Goal: Task Accomplishment & Management: Use online tool/utility

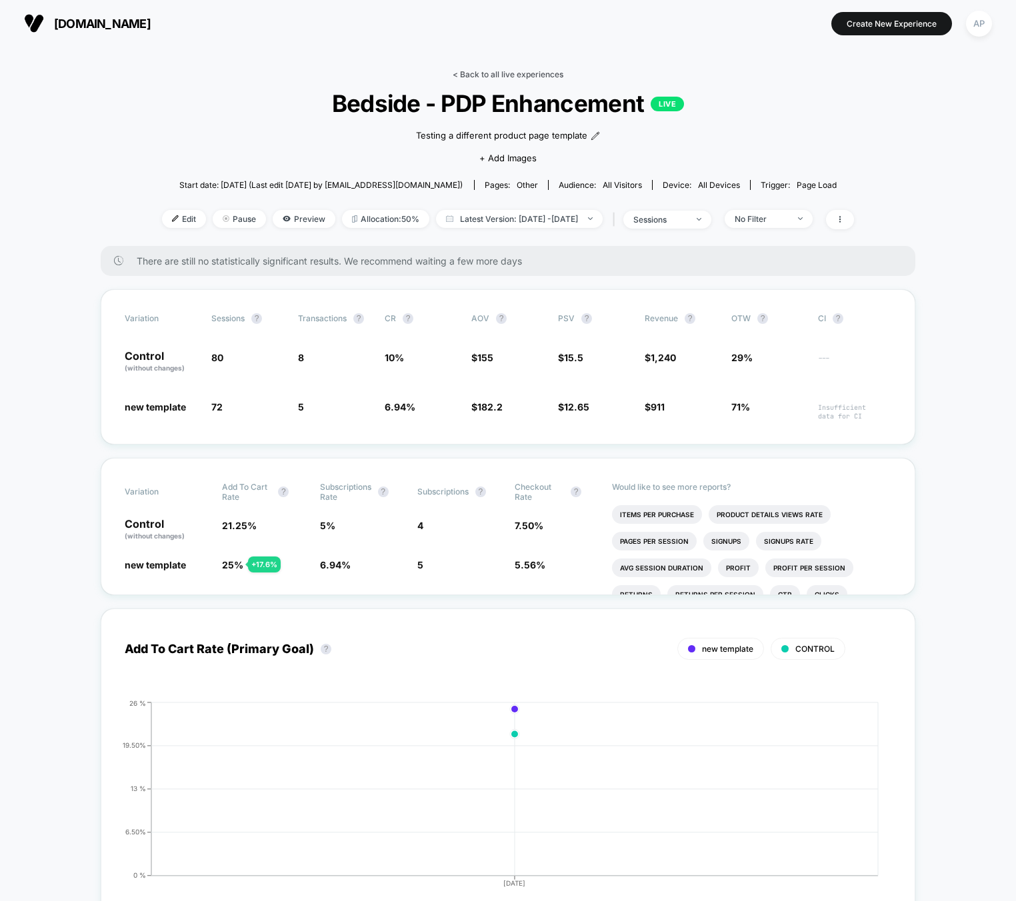
click at [494, 78] on link "< Back to all live experiences" at bounding box center [508, 74] width 111 height 10
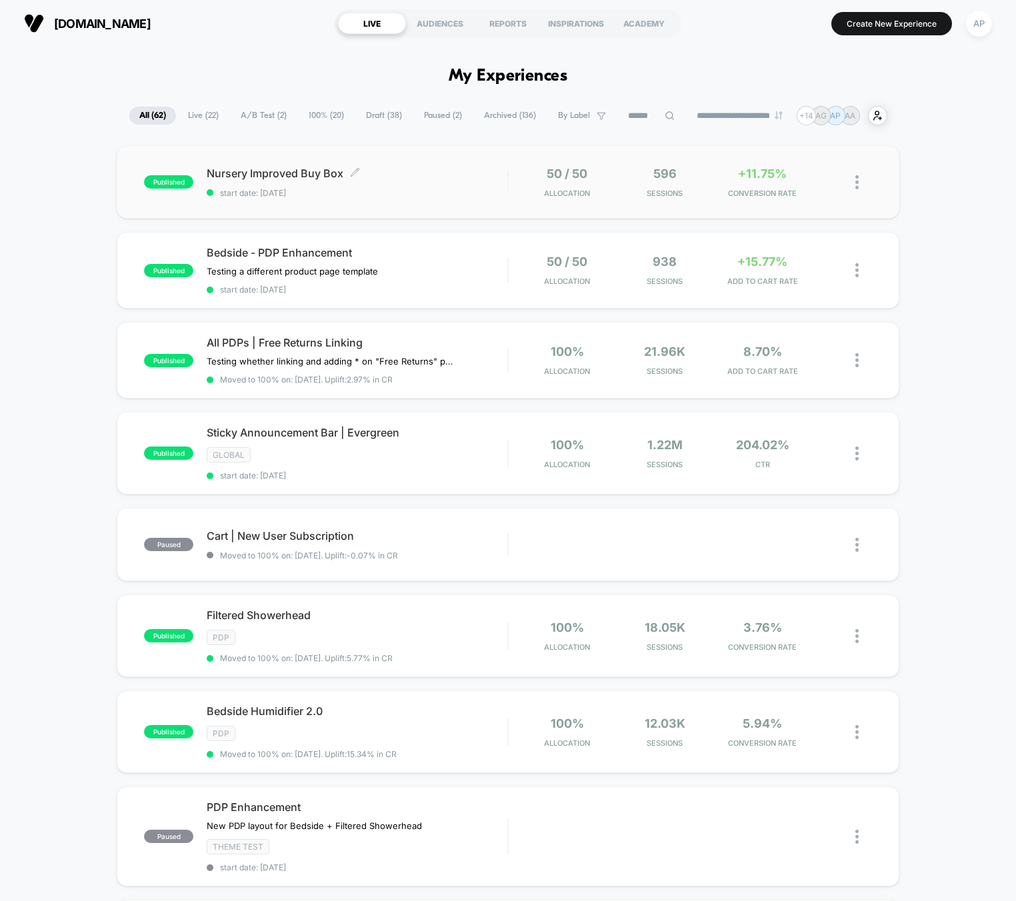
click at [415, 195] on span "start date: [DATE]" at bounding box center [357, 193] width 301 height 10
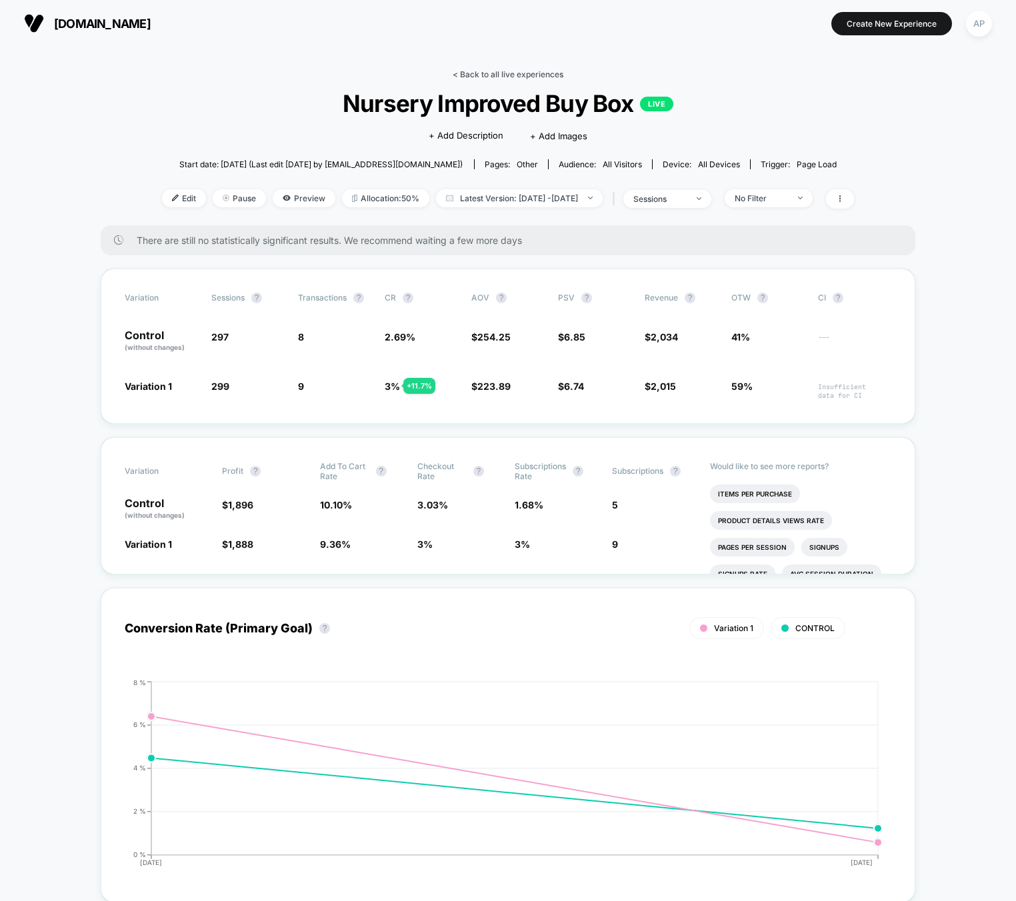
click at [516, 73] on link "< Back to all live experiences" at bounding box center [508, 74] width 111 height 10
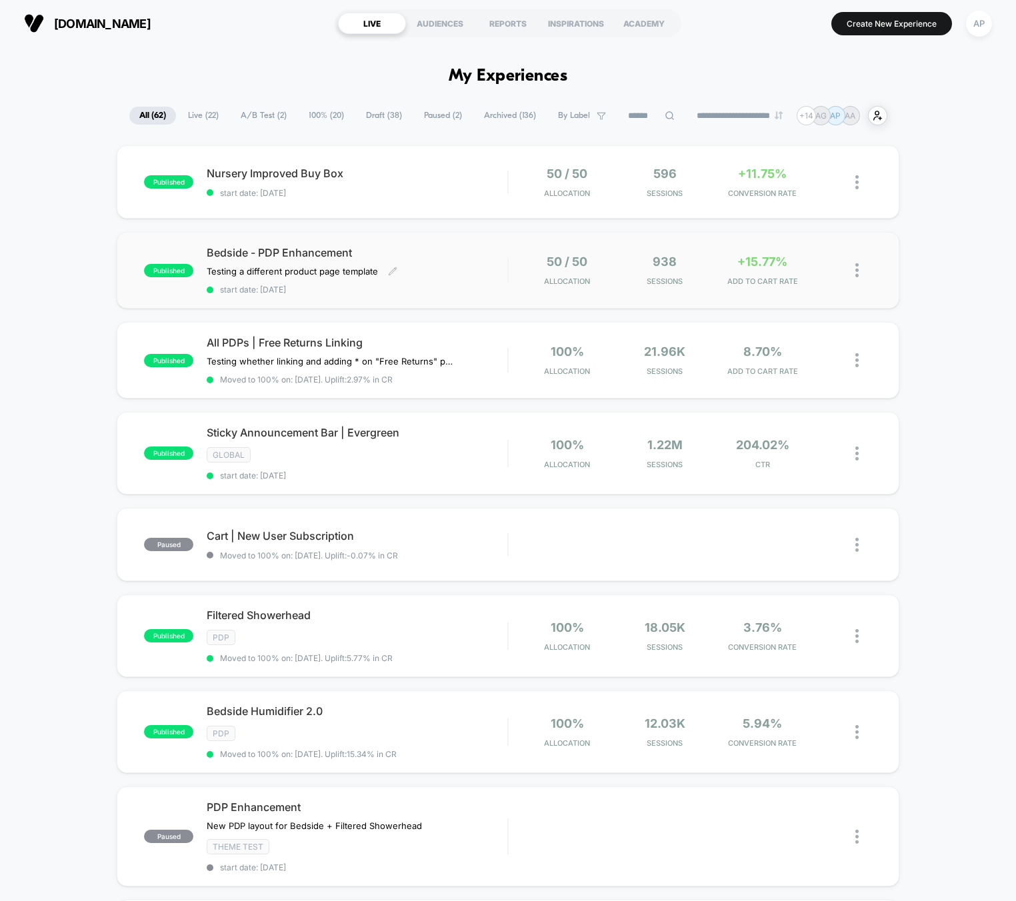
click at [428, 271] on div "Bedside - PDP Enhancement Testing a different product page template Click to ed…" at bounding box center [357, 270] width 301 height 49
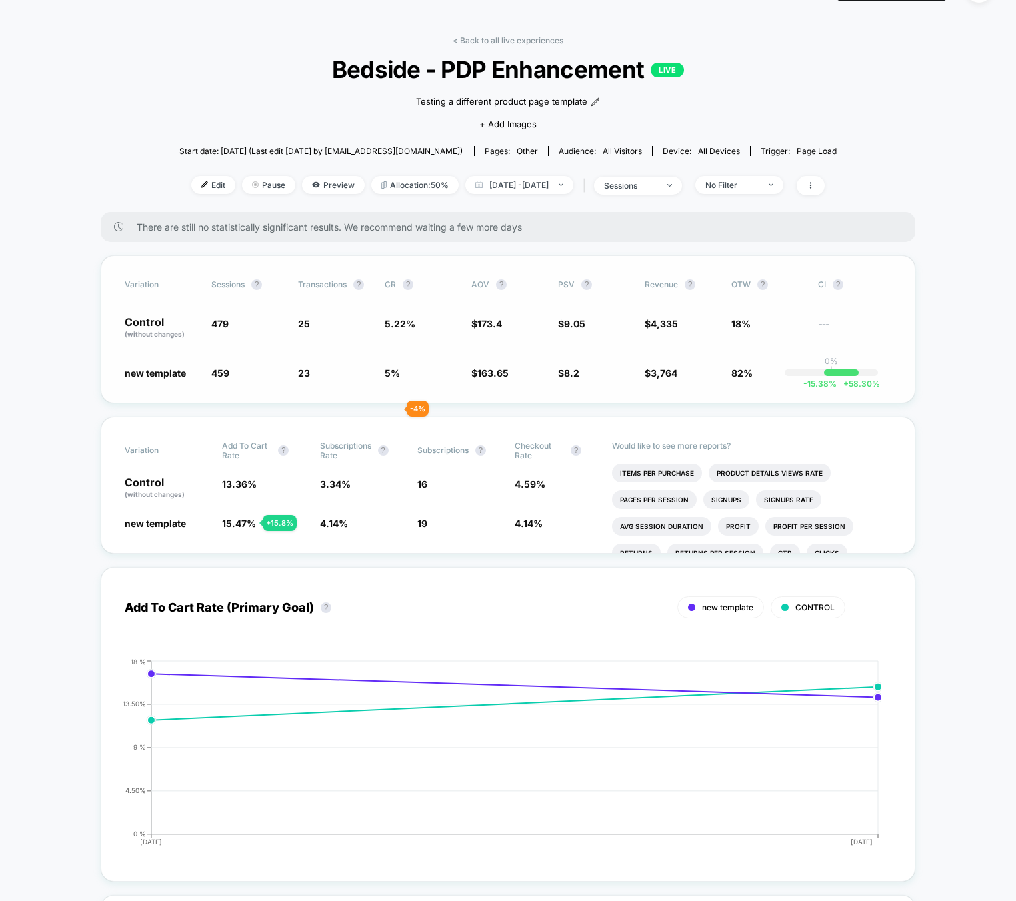
scroll to position [43, 0]
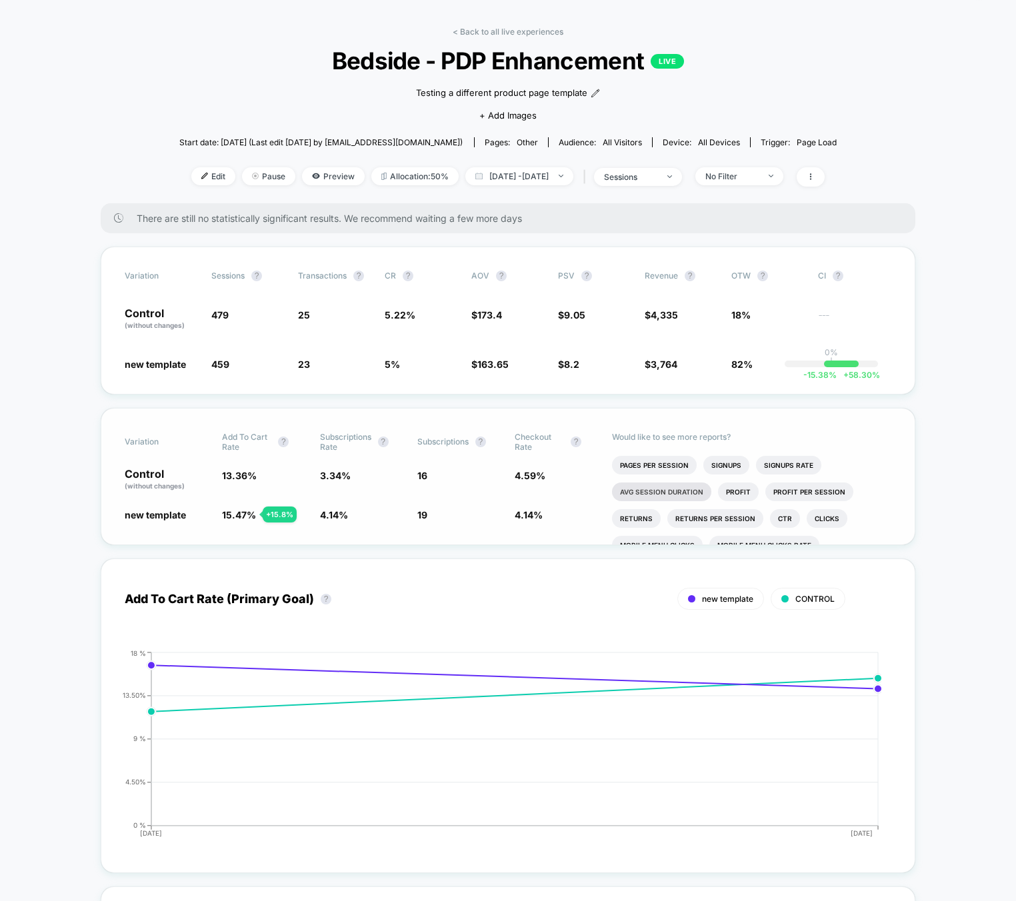
click at [699, 487] on li "Avg Session Duration" at bounding box center [661, 491] width 99 height 19
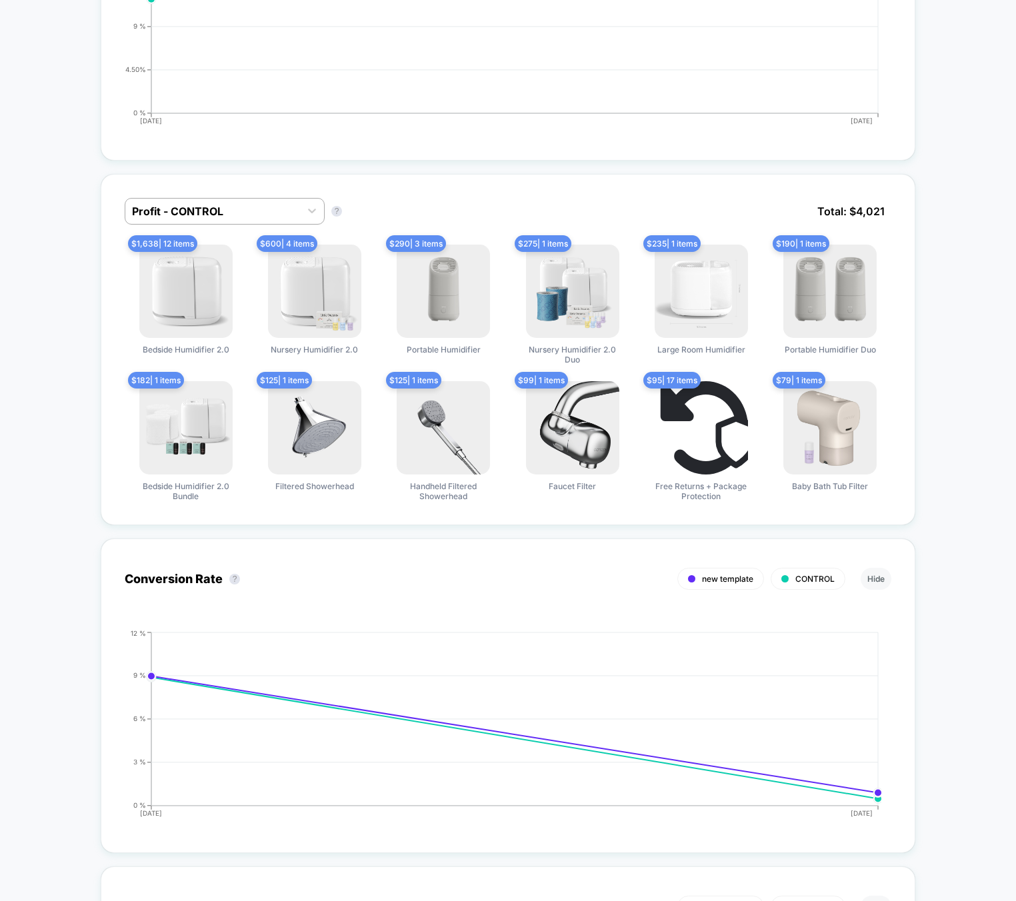
scroll to position [0, 0]
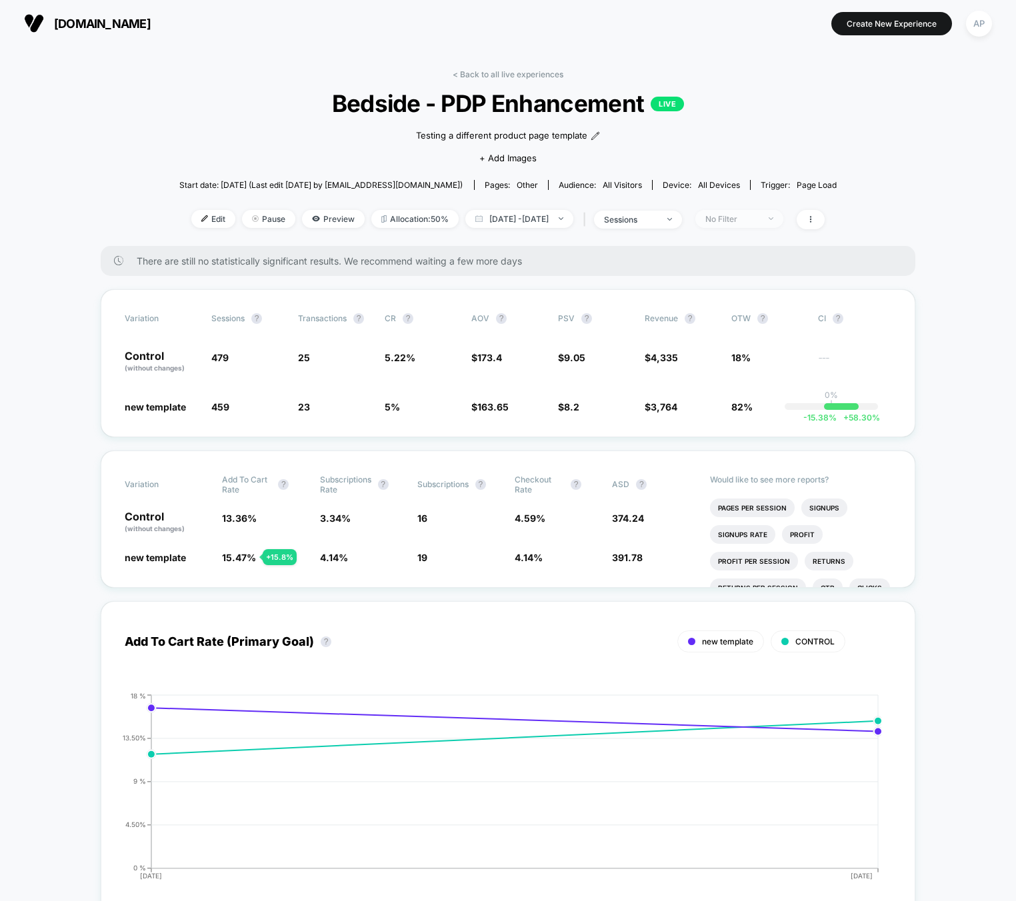
click at [748, 217] on div "No Filter" at bounding box center [731, 219] width 53 height 10
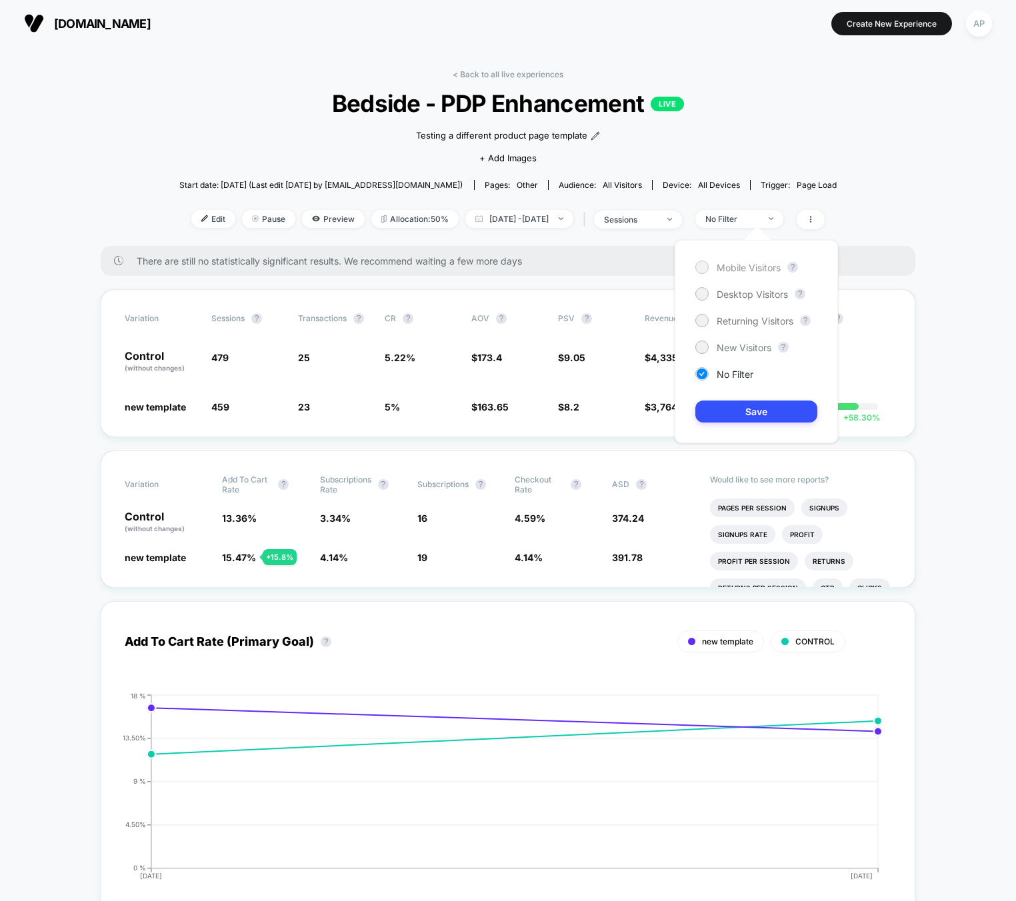
click at [741, 267] on span "Mobile Visitors" at bounding box center [748, 267] width 64 height 11
click at [748, 413] on button "Save" at bounding box center [756, 412] width 122 height 22
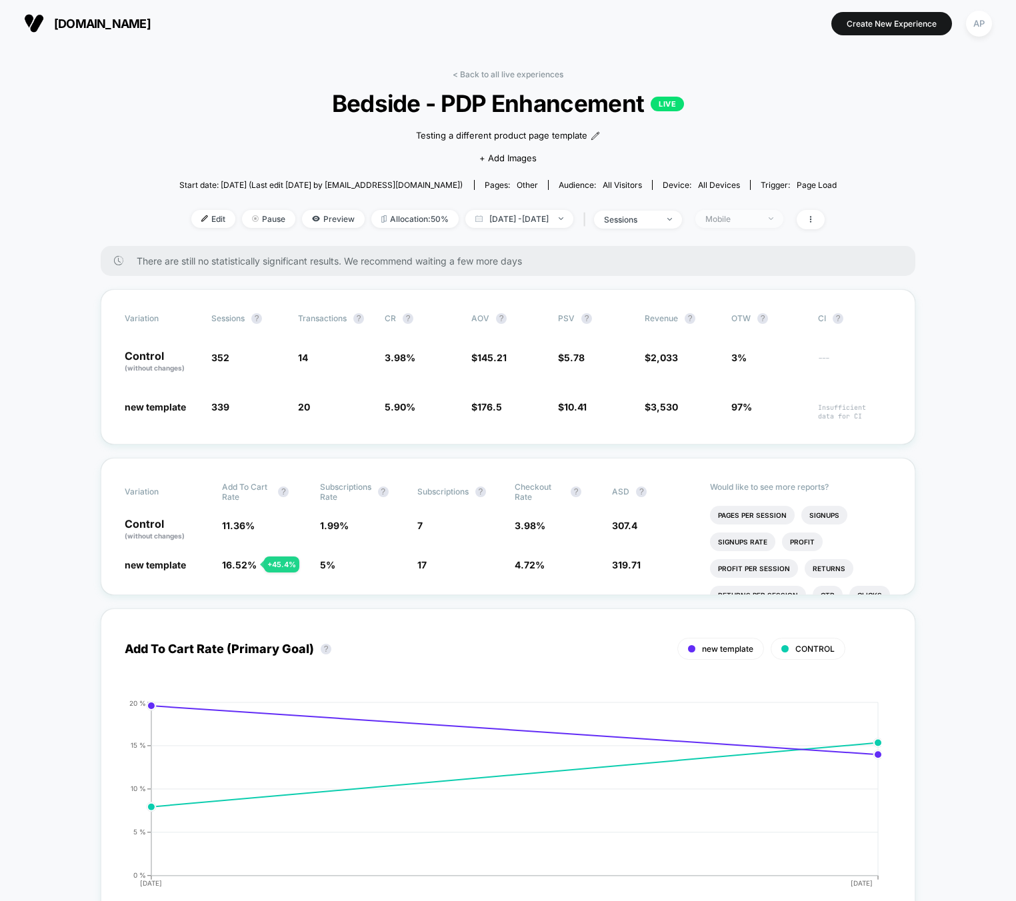
click at [770, 212] on span "Mobile" at bounding box center [739, 219] width 88 height 18
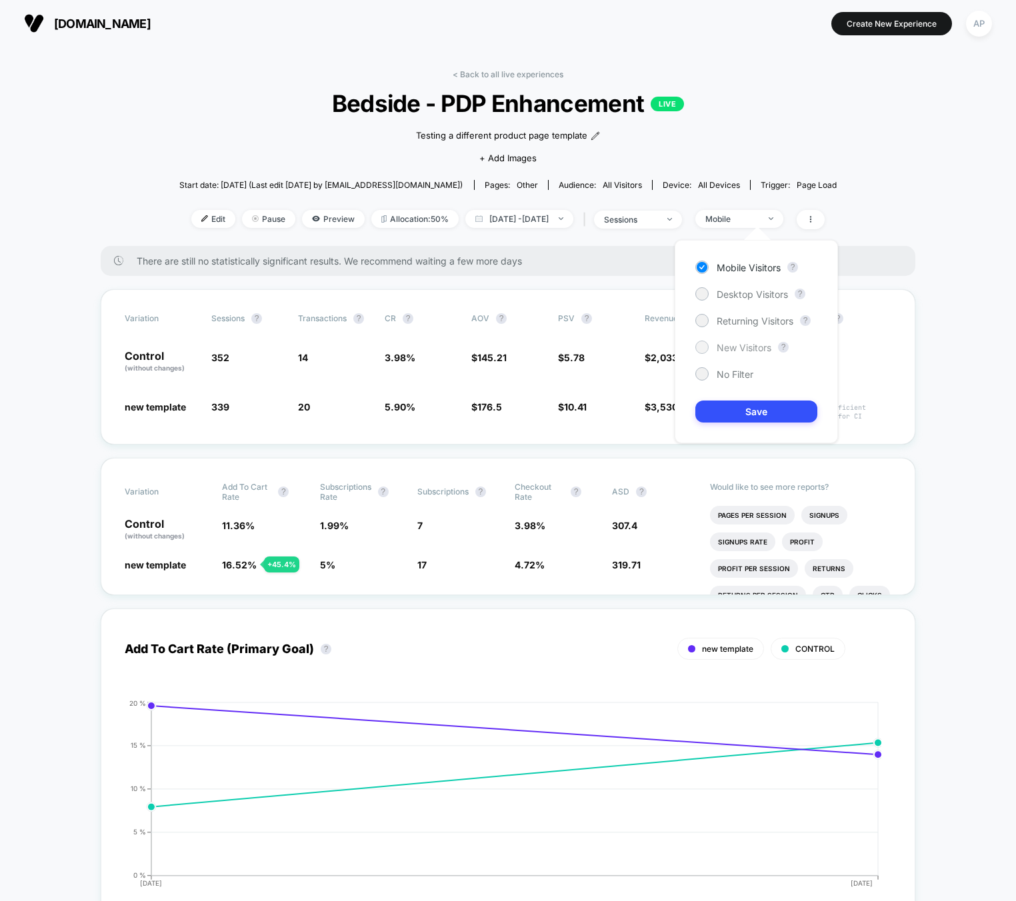
click at [756, 341] on div "New Visitors" at bounding box center [733, 347] width 76 height 13
click at [756, 404] on button "Save" at bounding box center [756, 412] width 122 height 22
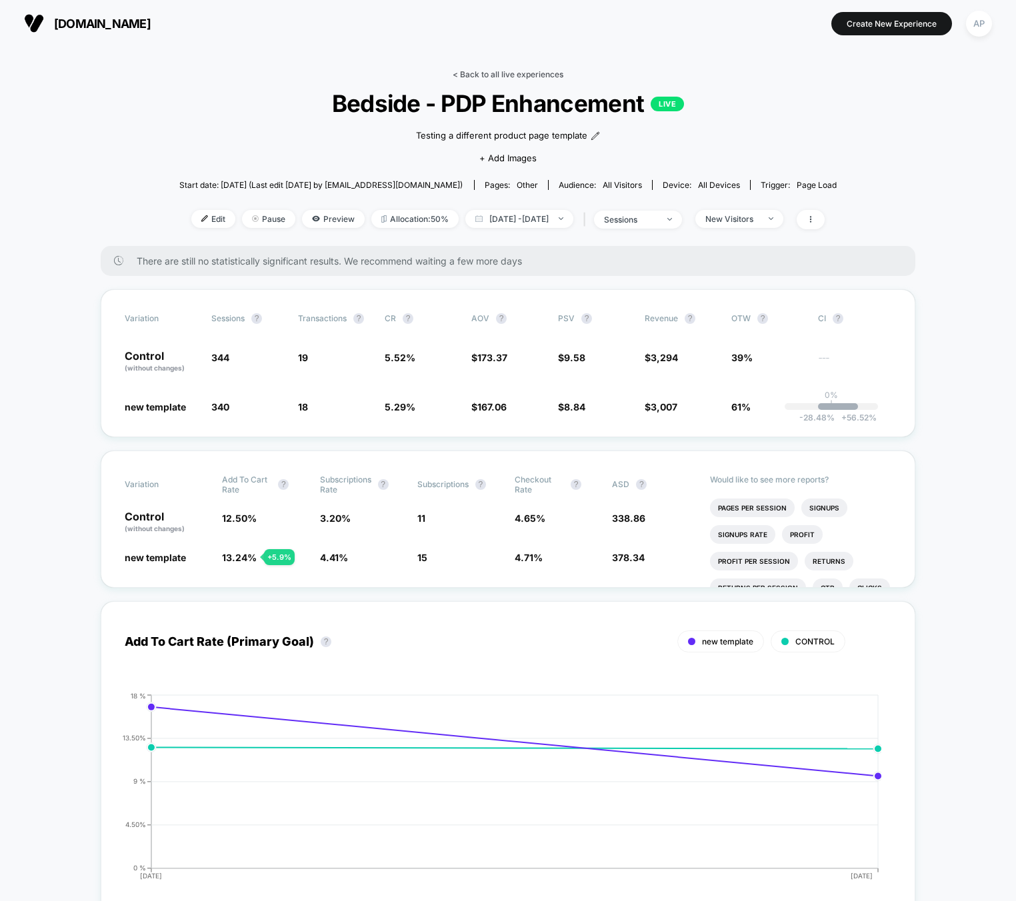
click at [502, 77] on link "< Back to all live experiences" at bounding box center [508, 74] width 111 height 10
